Goal: Obtain resource: Obtain resource

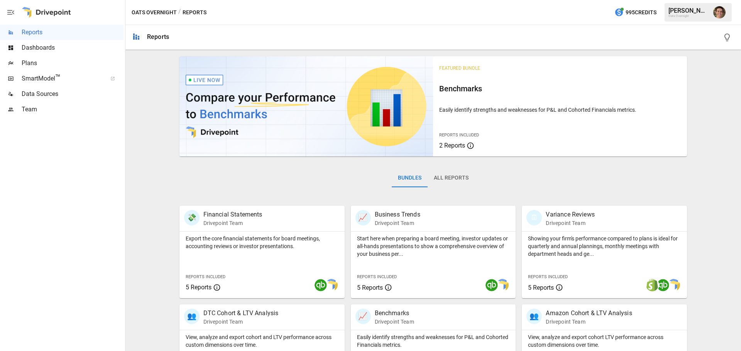
click at [55, 76] on span "SmartModel ™" at bounding box center [62, 78] width 80 height 9
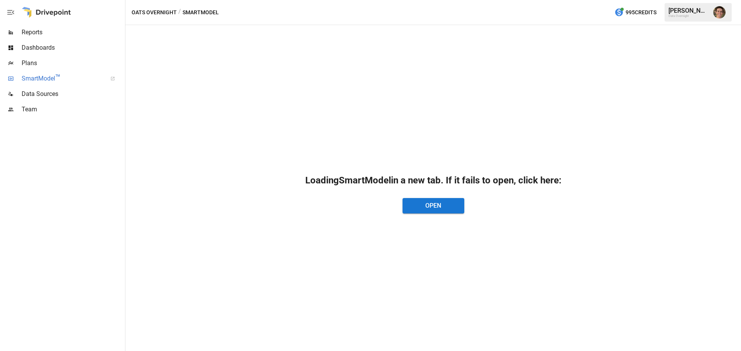
click at [69, 79] on span "SmartModel ™" at bounding box center [62, 78] width 80 height 9
click at [71, 62] on span "Plans" at bounding box center [73, 63] width 102 height 9
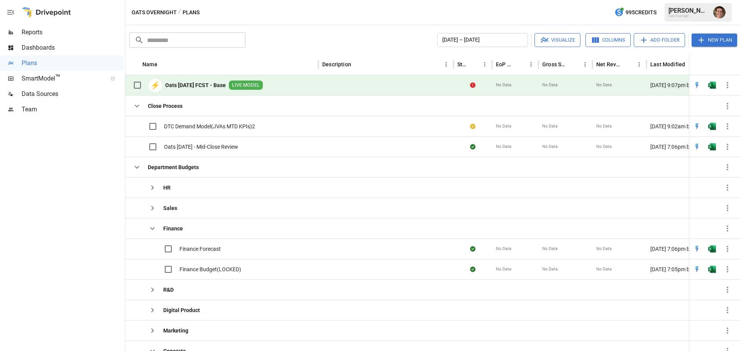
click at [708, 86] on img "Open in Excel" at bounding box center [712, 85] width 8 height 8
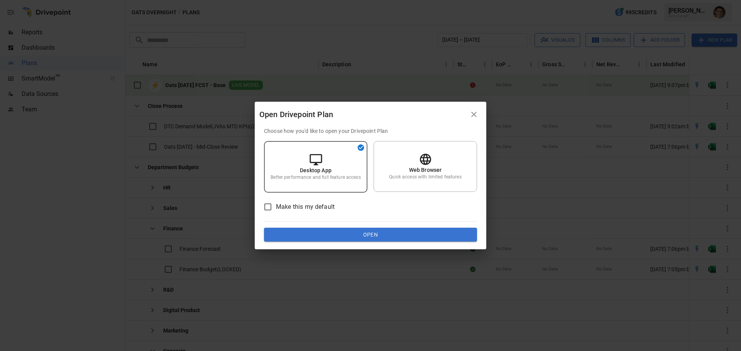
click at [344, 237] on button "Open" at bounding box center [370, 235] width 213 height 14
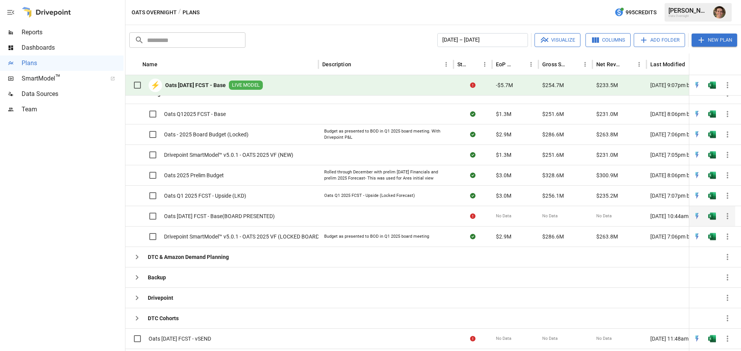
scroll to position [420, 0]
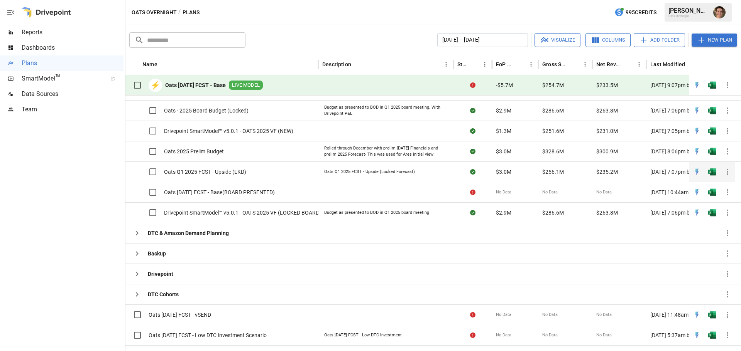
click at [242, 172] on span "Oats Q1 2025 FCST - Upside (LKD)" at bounding box center [205, 172] width 82 height 8
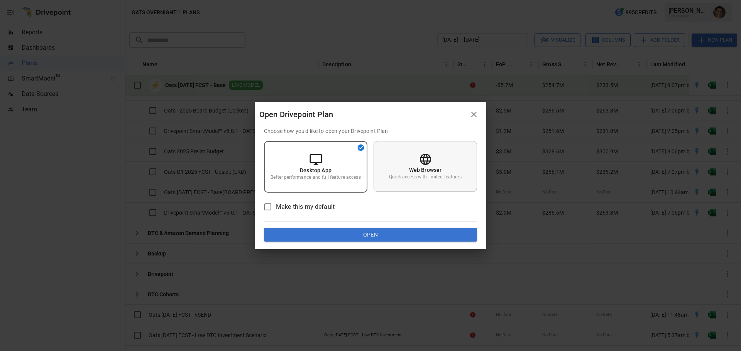
click at [405, 157] on div "Web Browser Quick access with limited features" at bounding box center [424, 166] width 103 height 51
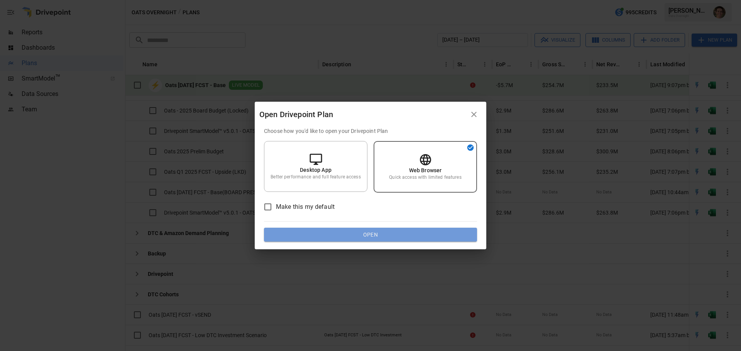
click at [413, 237] on button "Open" at bounding box center [370, 235] width 213 height 14
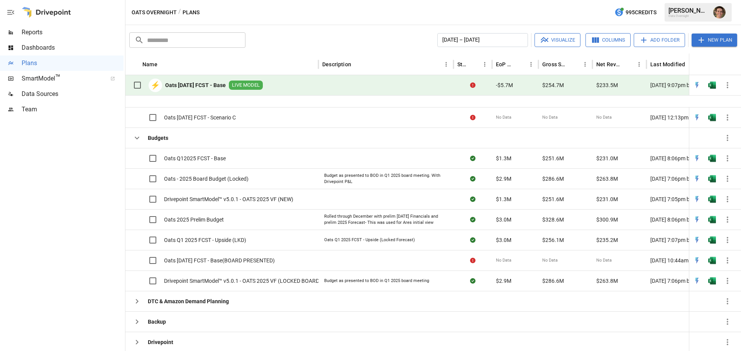
scroll to position [393, 0]
